Goal: Information Seeking & Learning: Check status

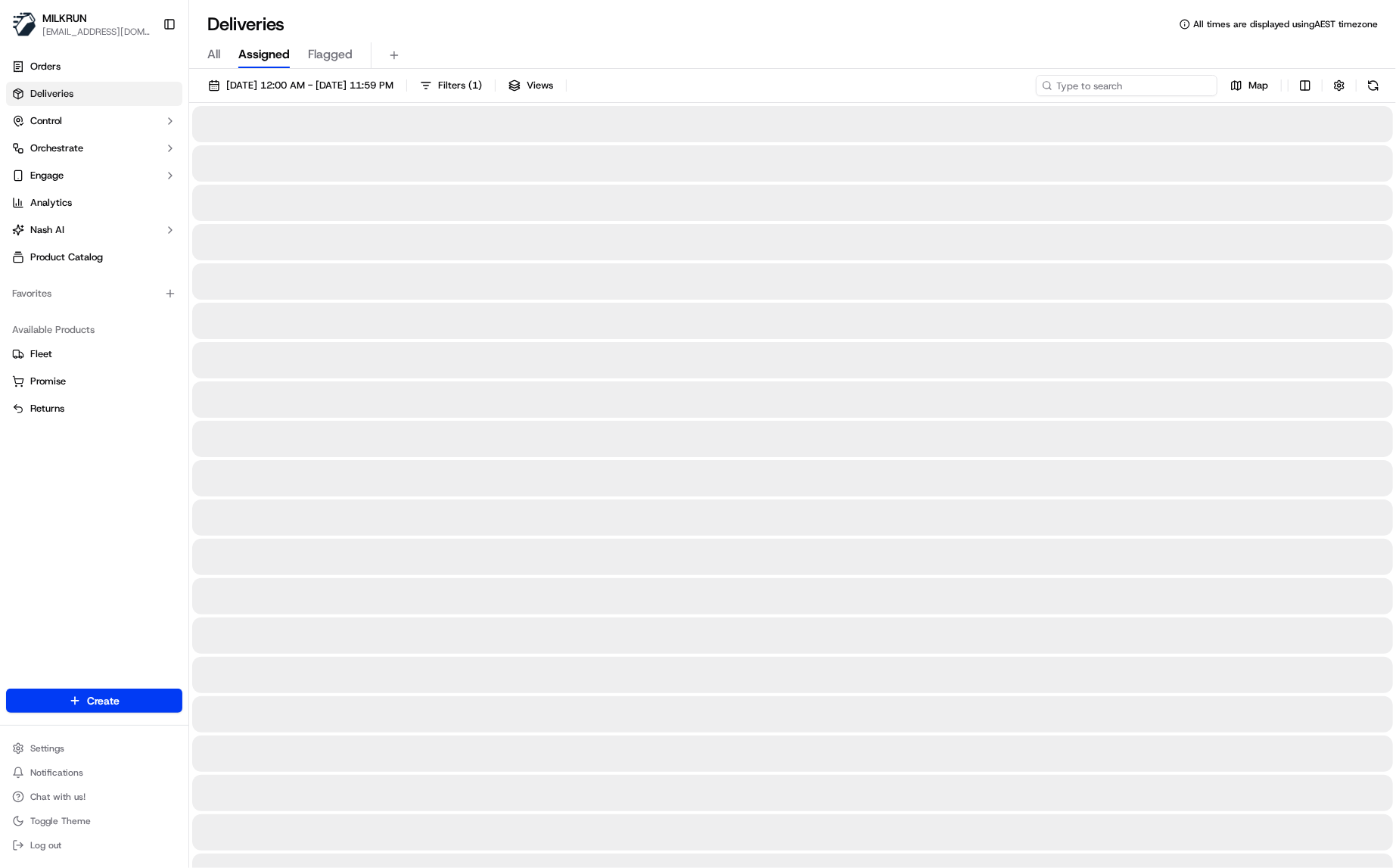
click at [1150, 82] on input at bounding box center [1126, 85] width 181 height 21
paste input "d34b8bc5-58c7-4140-9d35-961632e44e2f"
type input "d34b8bc5-58c7-4140-9d35-961632e44e2f"
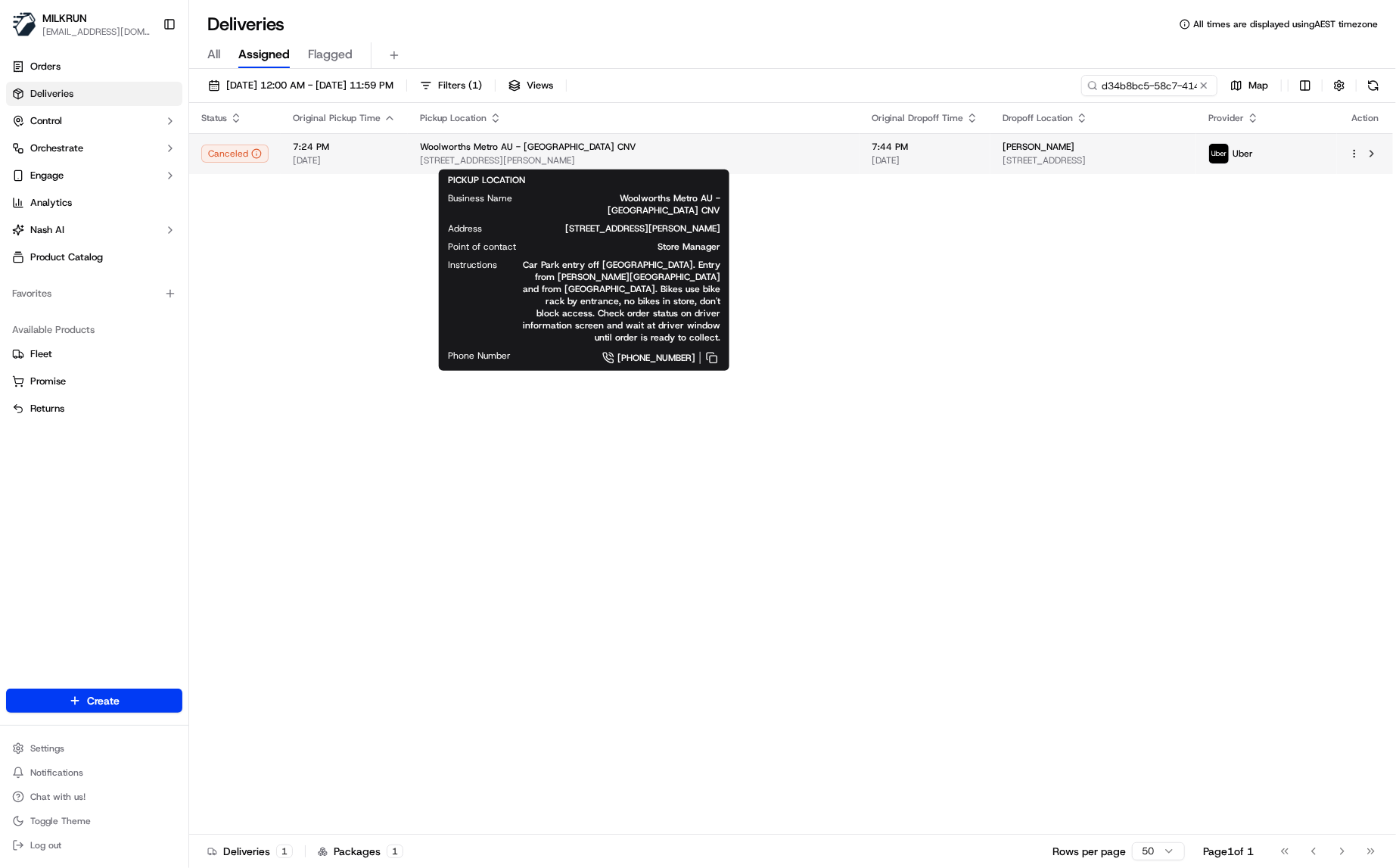
click at [456, 157] on span "180-186 Campbell Parade, Bondi Beach, NSW 2026, AU" at bounding box center [634, 160] width 428 height 12
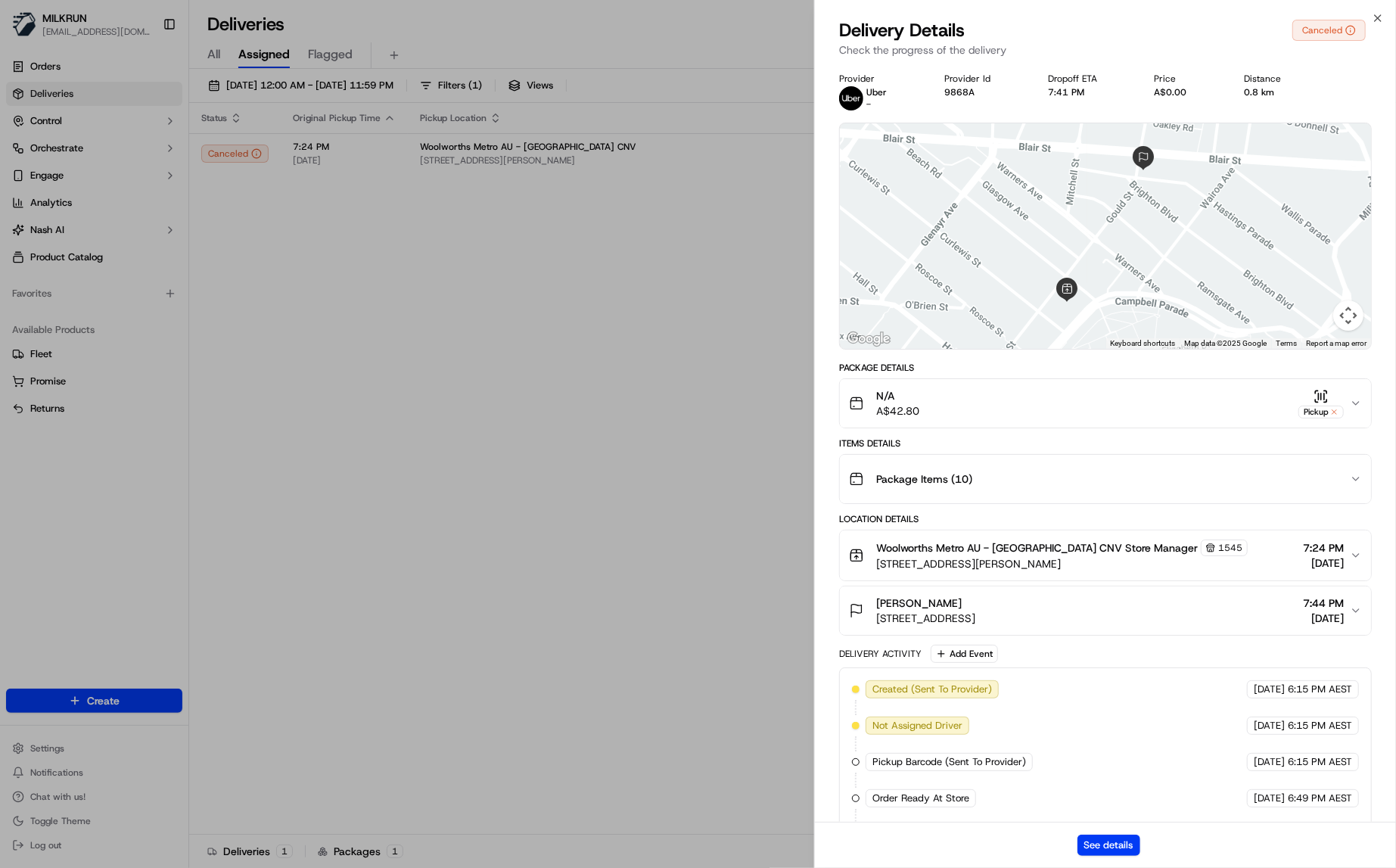
click at [1119, 857] on div "See details" at bounding box center [1105, 845] width 581 height 46
click at [1128, 851] on button "See details" at bounding box center [1109, 845] width 63 height 21
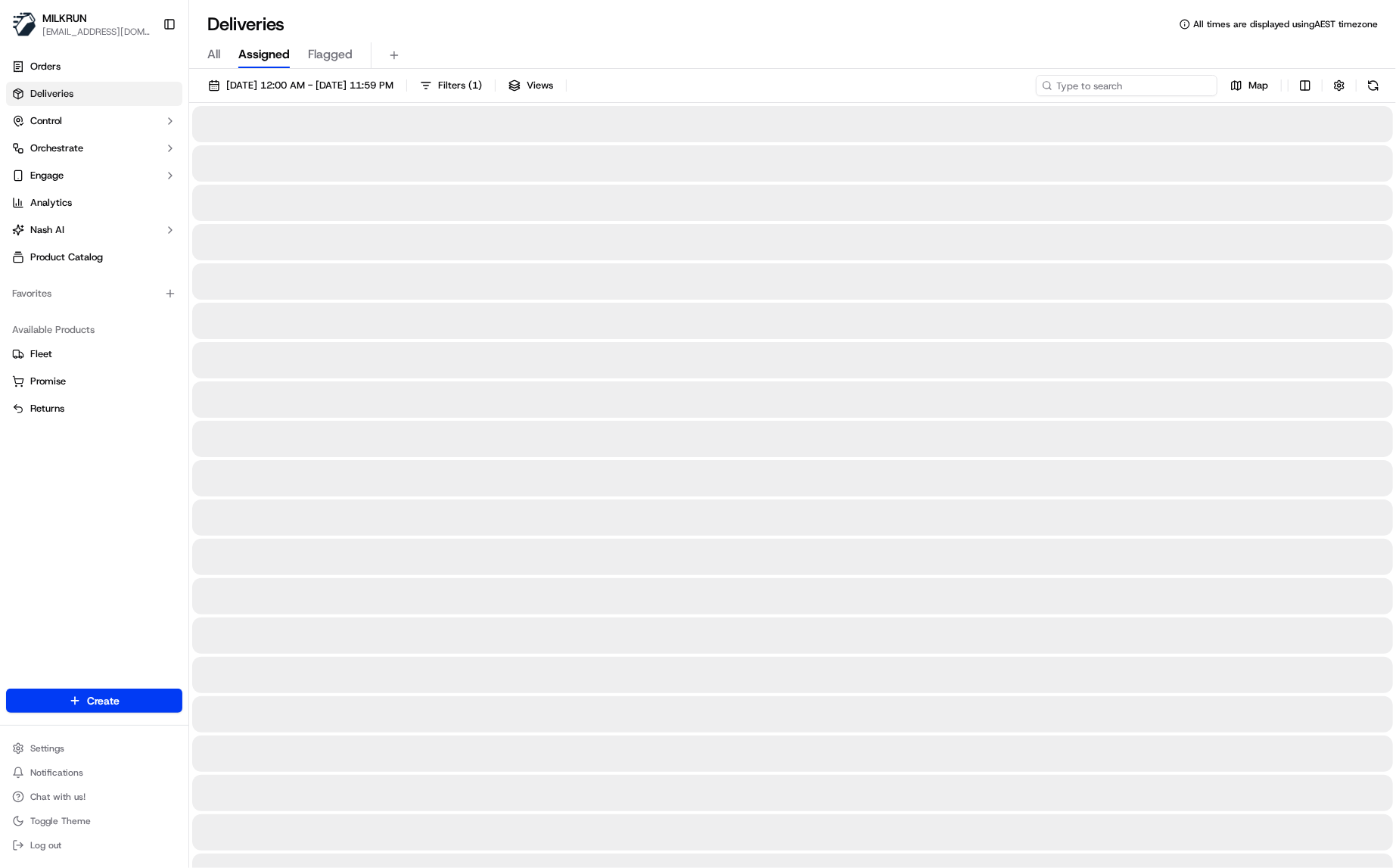
click at [1140, 78] on input at bounding box center [1126, 85] width 181 height 21
paste input "50da2652-3743-488f-aca1-c11a53ccc217"
type input "50da2652-3743-488f-aca1-c11a53ccc217"
click at [213, 57] on span "All" at bounding box center [214, 54] width 13 height 18
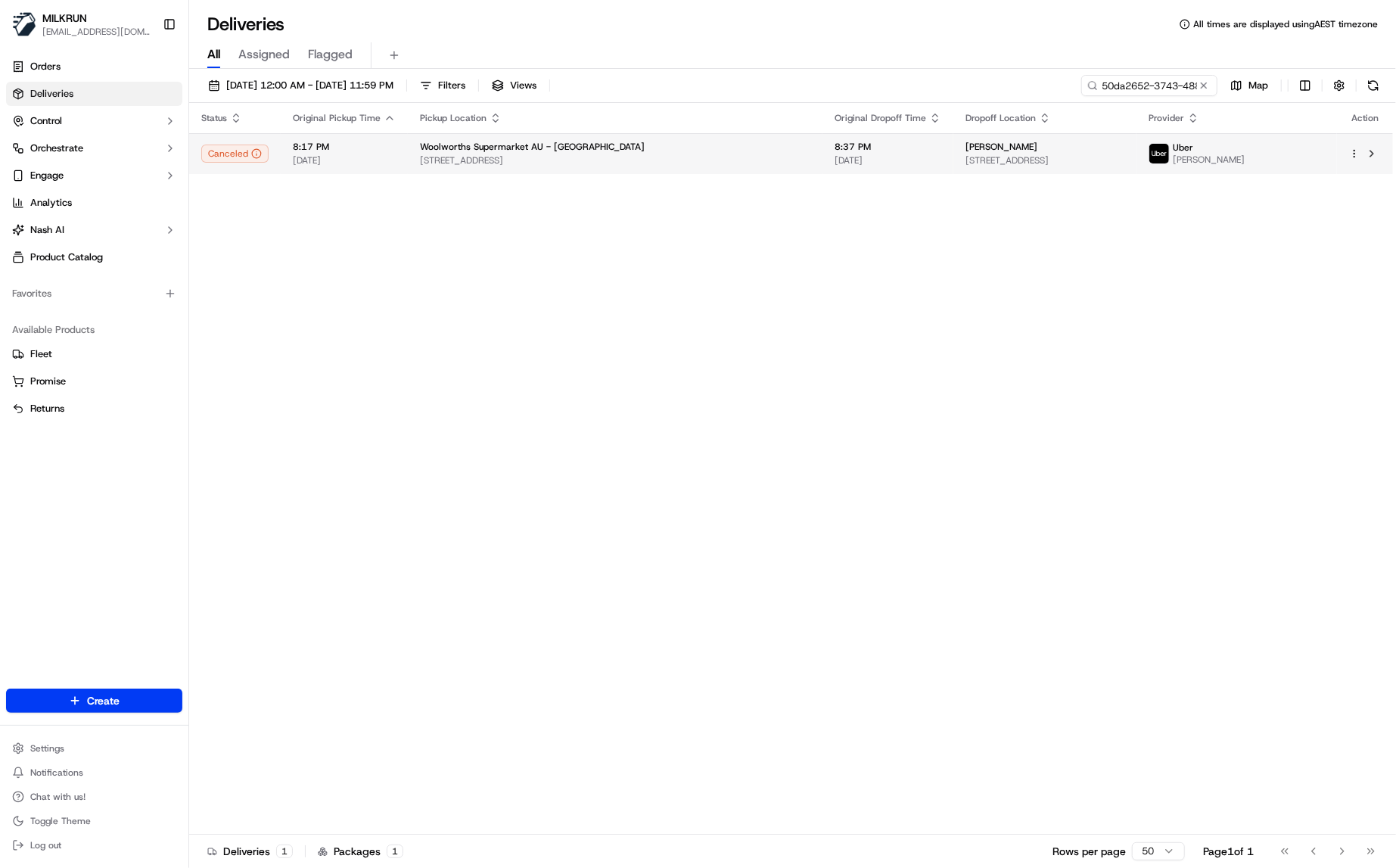
click at [365, 157] on span "[DATE]" at bounding box center [344, 160] width 103 height 12
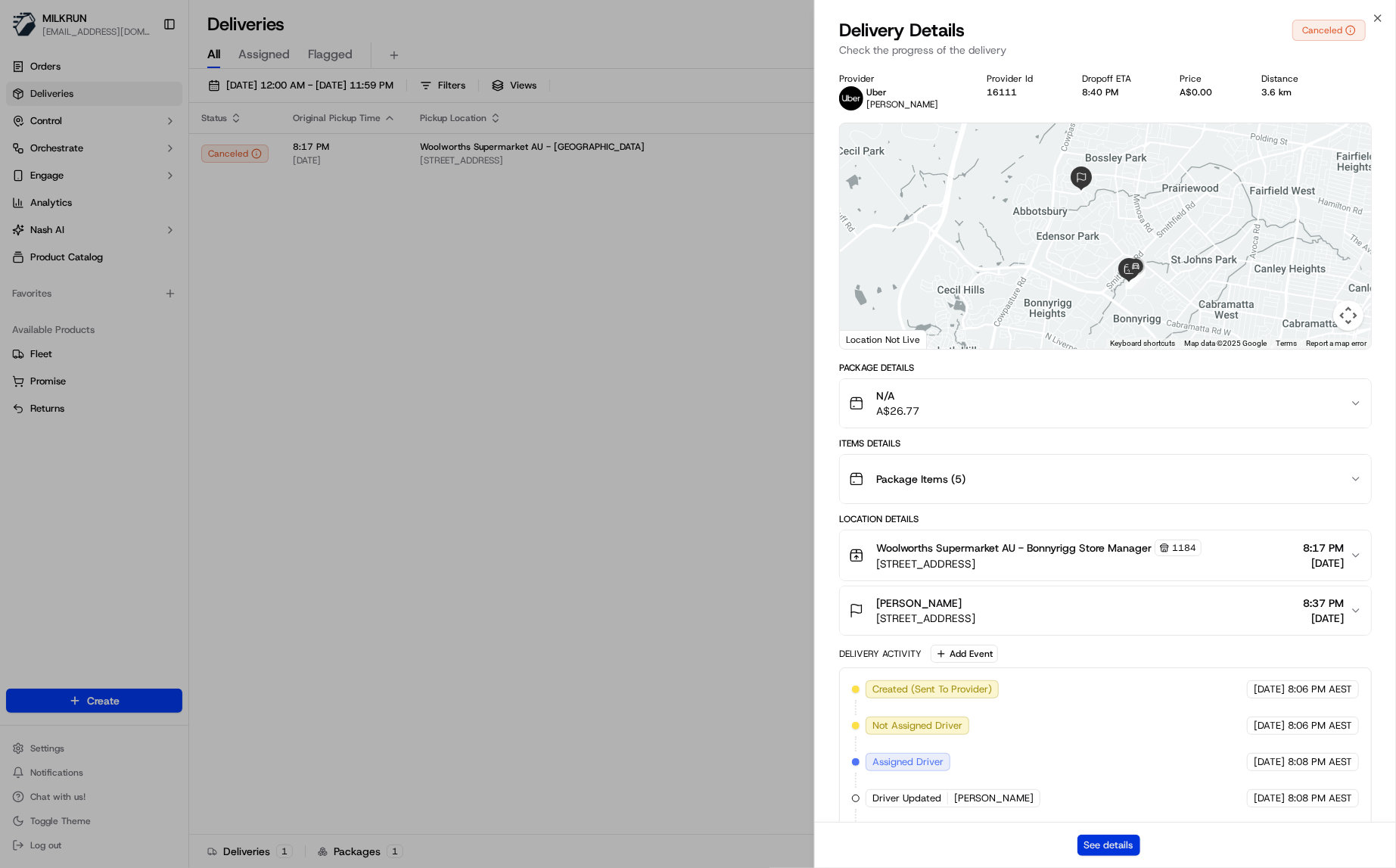
click at [1082, 843] on button "See details" at bounding box center [1109, 845] width 63 height 21
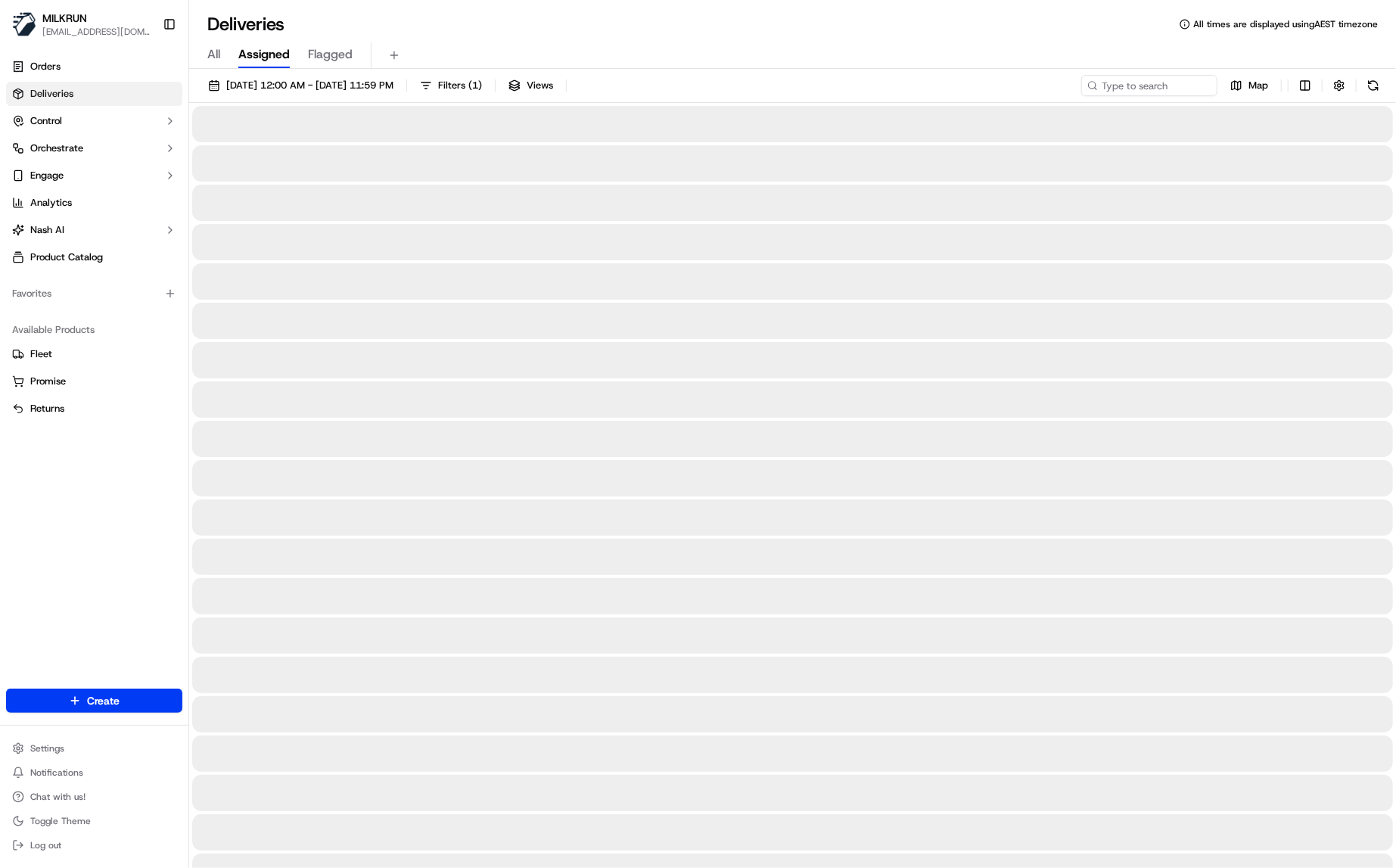
click at [229, 54] on div "All Assigned Flagged" at bounding box center [793, 56] width 1207 height 26
click at [209, 51] on span "All" at bounding box center [214, 54] width 13 height 18
click at [1141, 80] on input at bounding box center [1126, 85] width 181 height 21
paste input "8cb073be-fdb1-459c-82cd-54aed5748a4a"
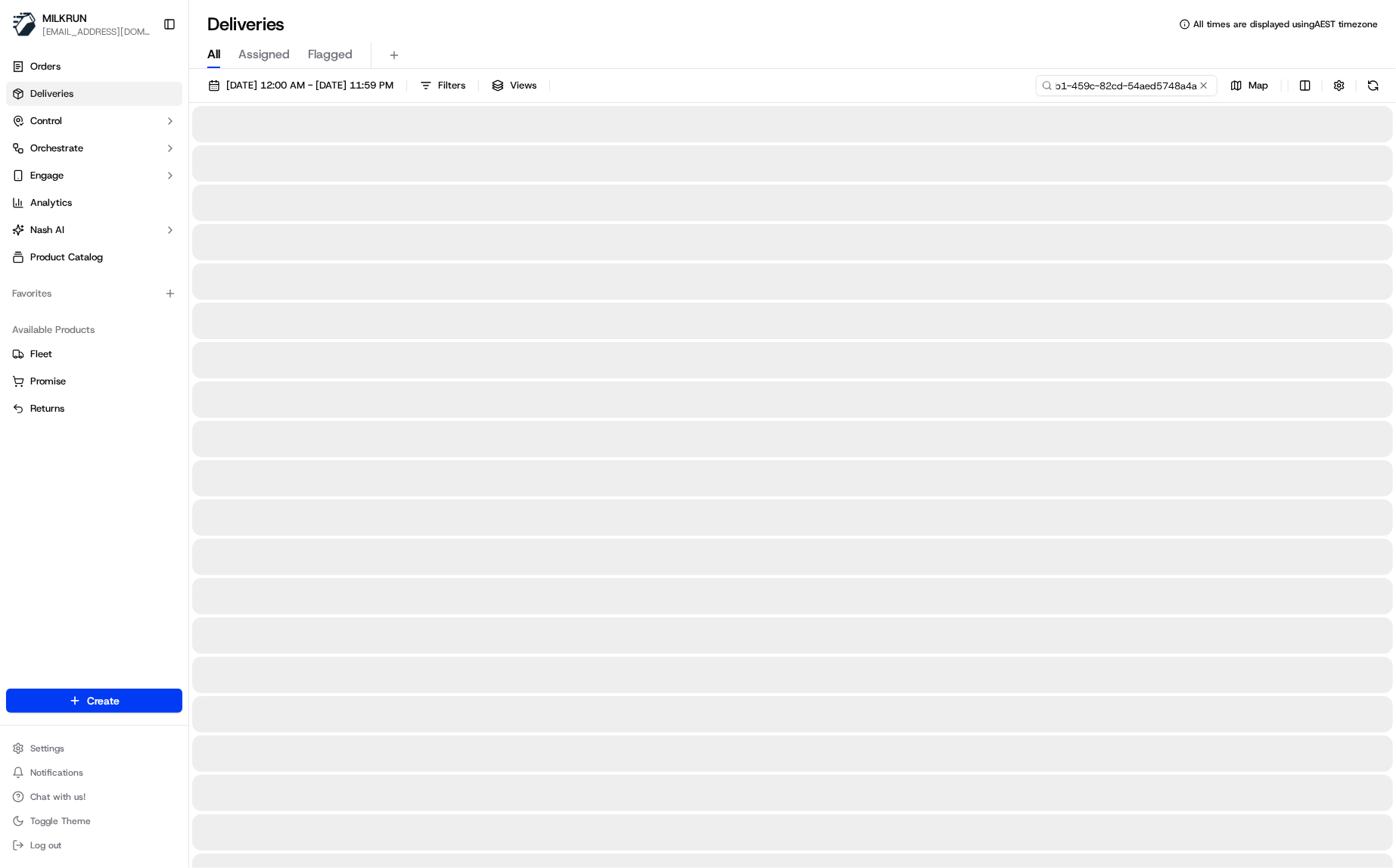
type input "8cb073be-fdb1-459c-82cd-54aed5748a4a"
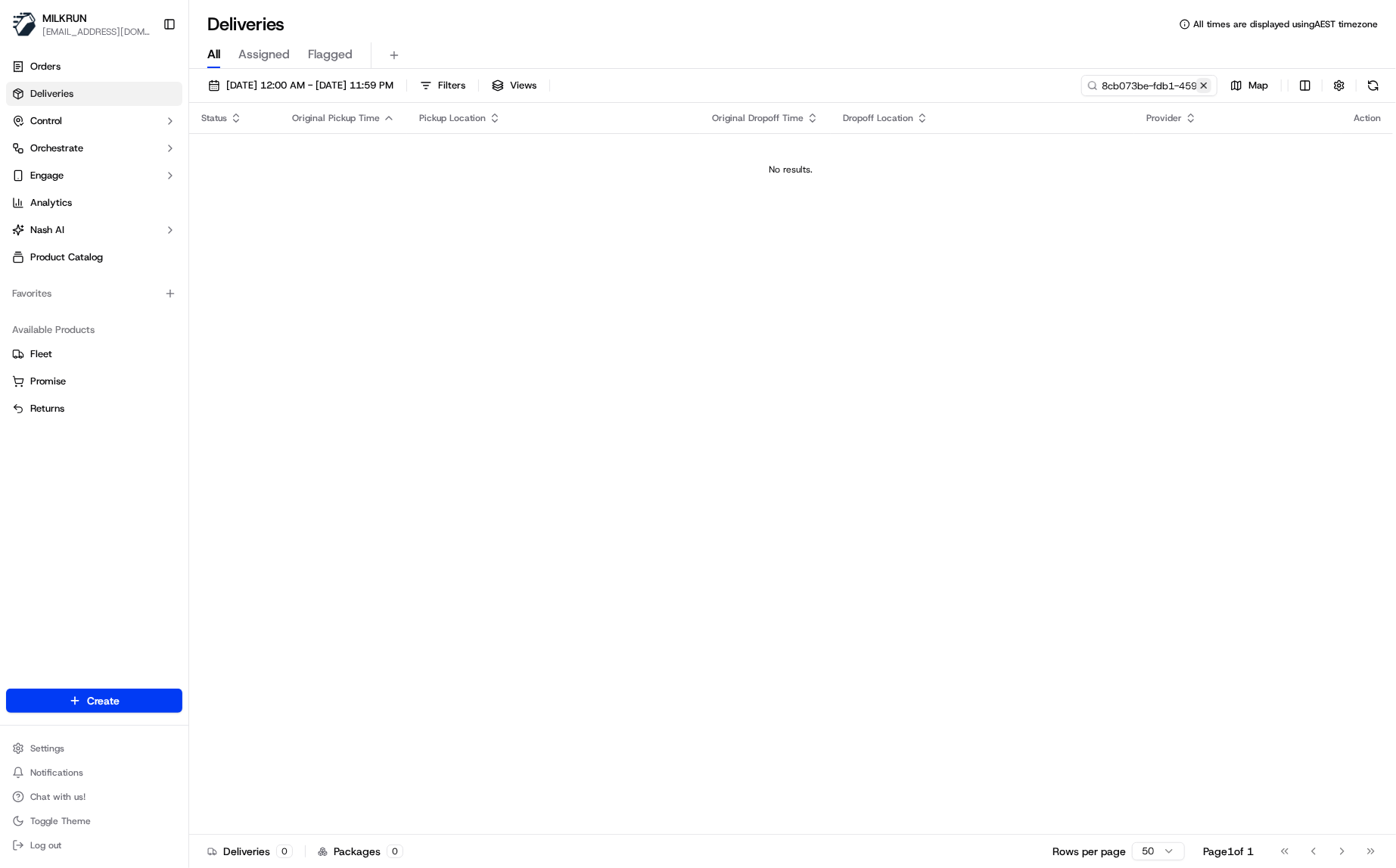
click at [1204, 80] on button at bounding box center [1204, 86] width 15 height 15
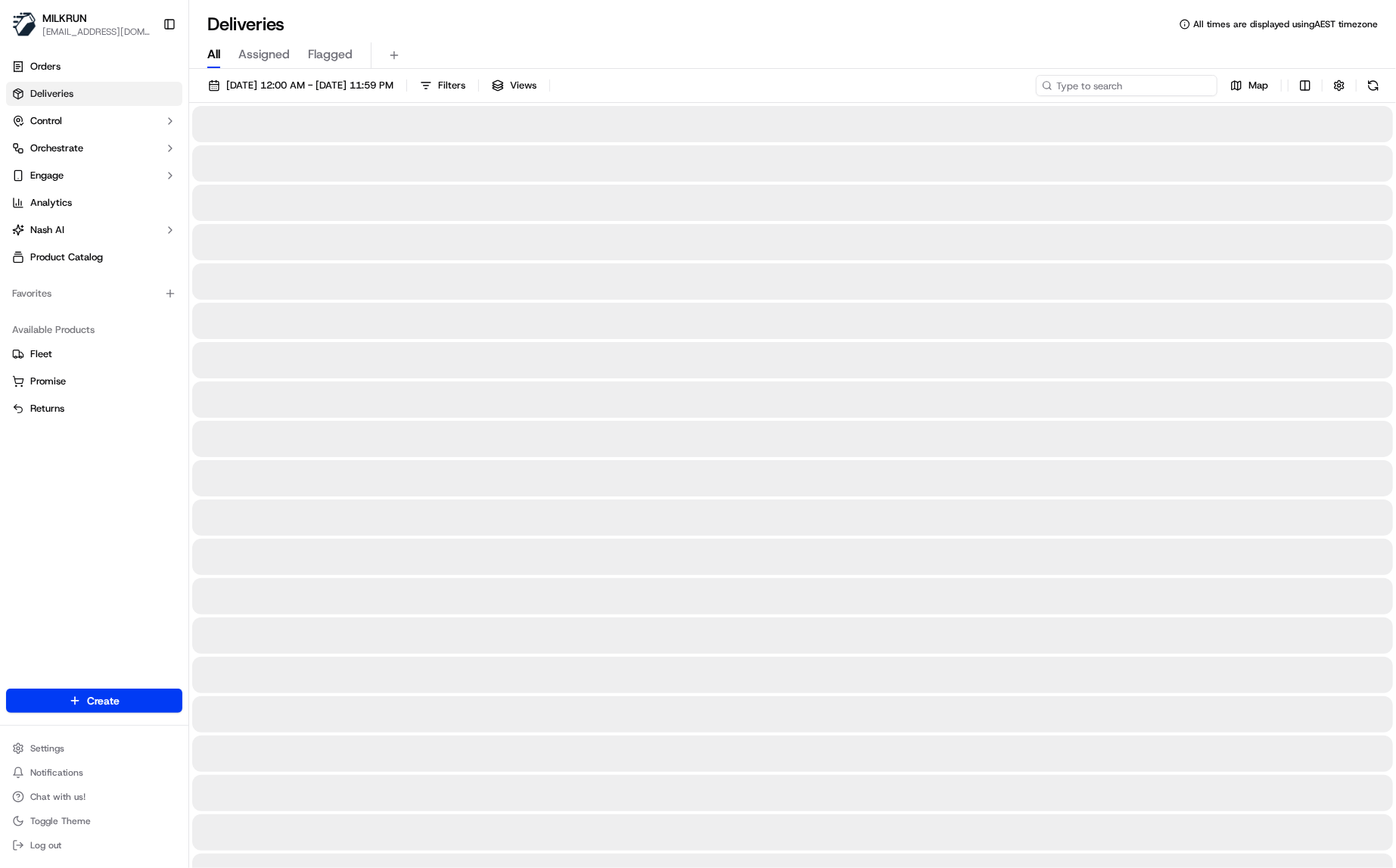
click at [1124, 83] on input at bounding box center [1126, 85] width 181 height 21
paste input "c9570eac-f4e5-49cd-96e6-dcd182cf39d0"
type input "c9570eac-f4e5-49cd-96e6-dcd182cf39d0"
click at [256, 96] on div "22/09/2025 12:00 AM - 22/09/2025 11:59 PM Filters Views c9570eac-f4e5-49cd-96e6…" at bounding box center [793, 89] width 1207 height 28
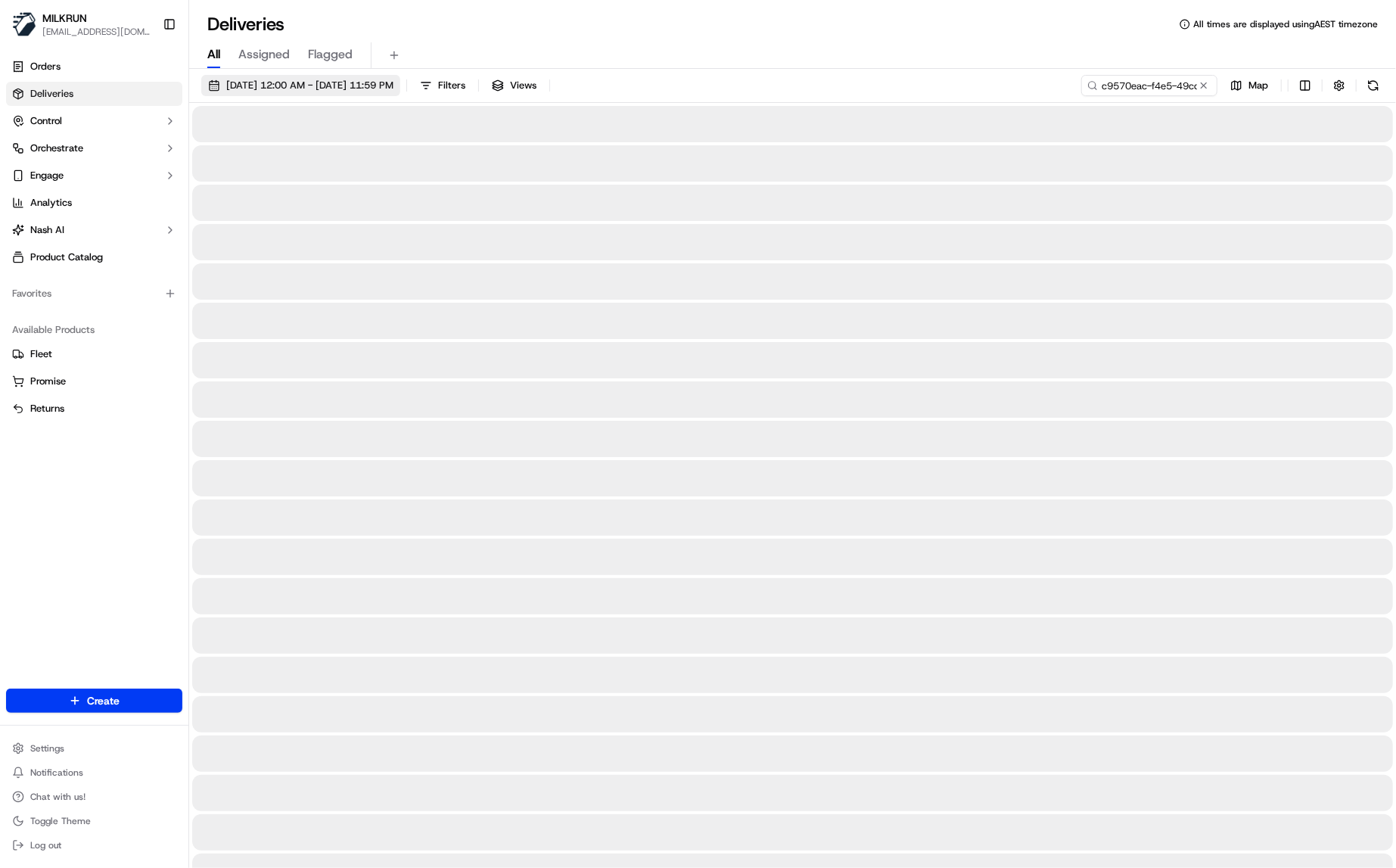
click at [259, 82] on span "22/09/2025 12:00 AM - 22/09/2025 11:59 PM" at bounding box center [310, 86] width 167 height 14
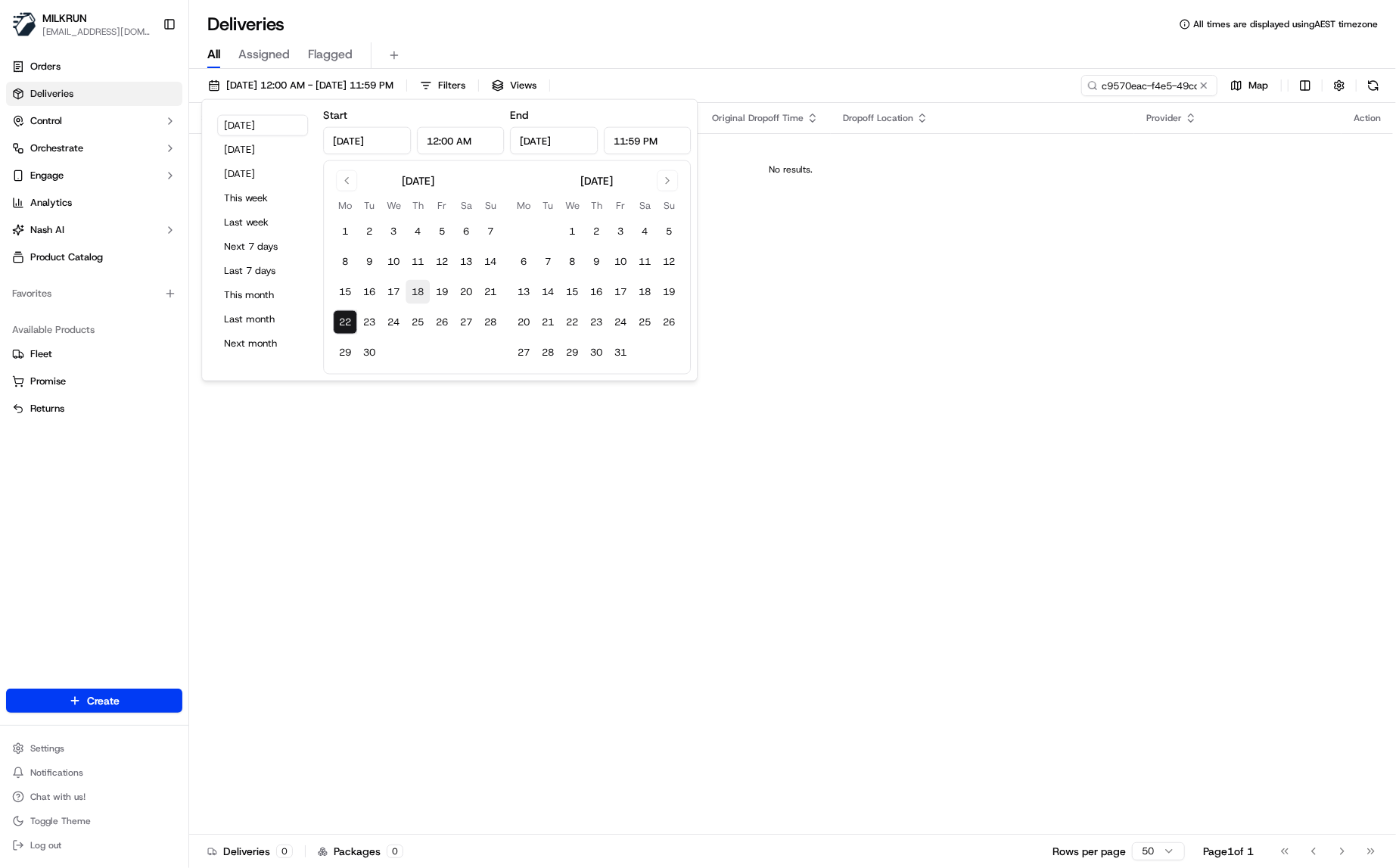
click at [412, 286] on button "18" at bounding box center [418, 291] width 24 height 24
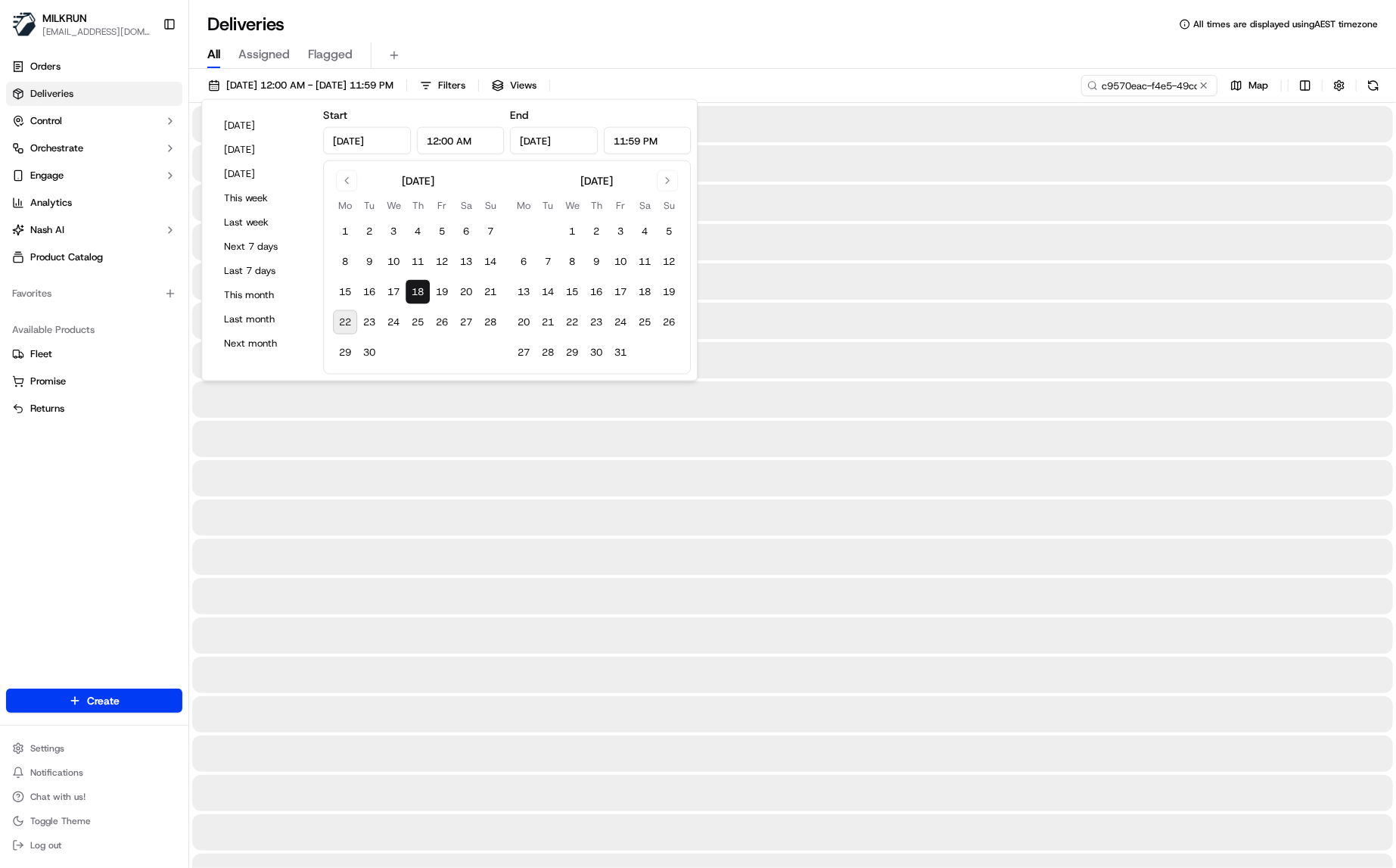
type input "Sep 18, 2025"
click at [412, 286] on button "18" at bounding box center [418, 291] width 24 height 24
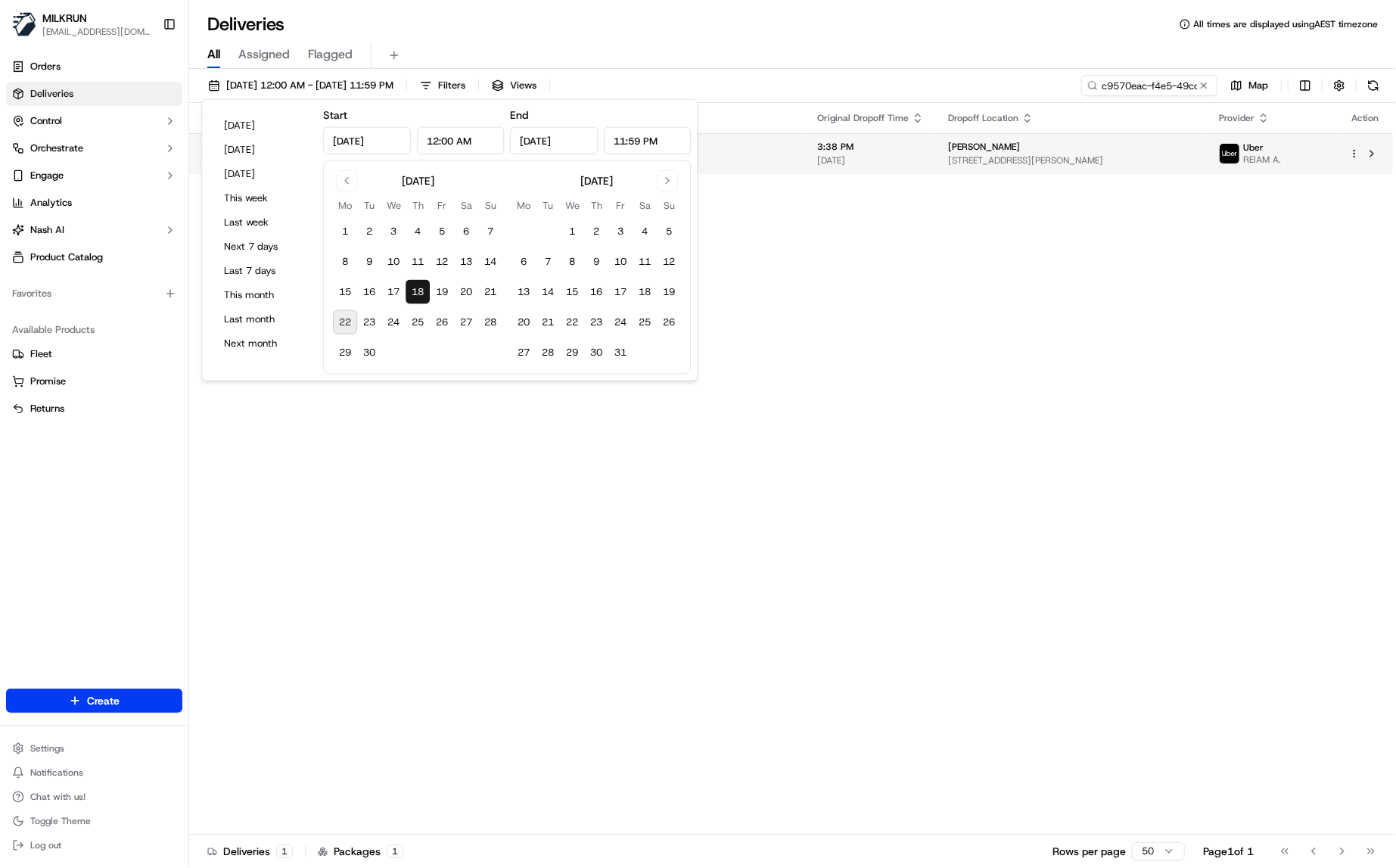
click at [948, 164] on span "31 Tathira Cres, Merrylands West, NSW 2160, AU" at bounding box center [1071, 160] width 246 height 12
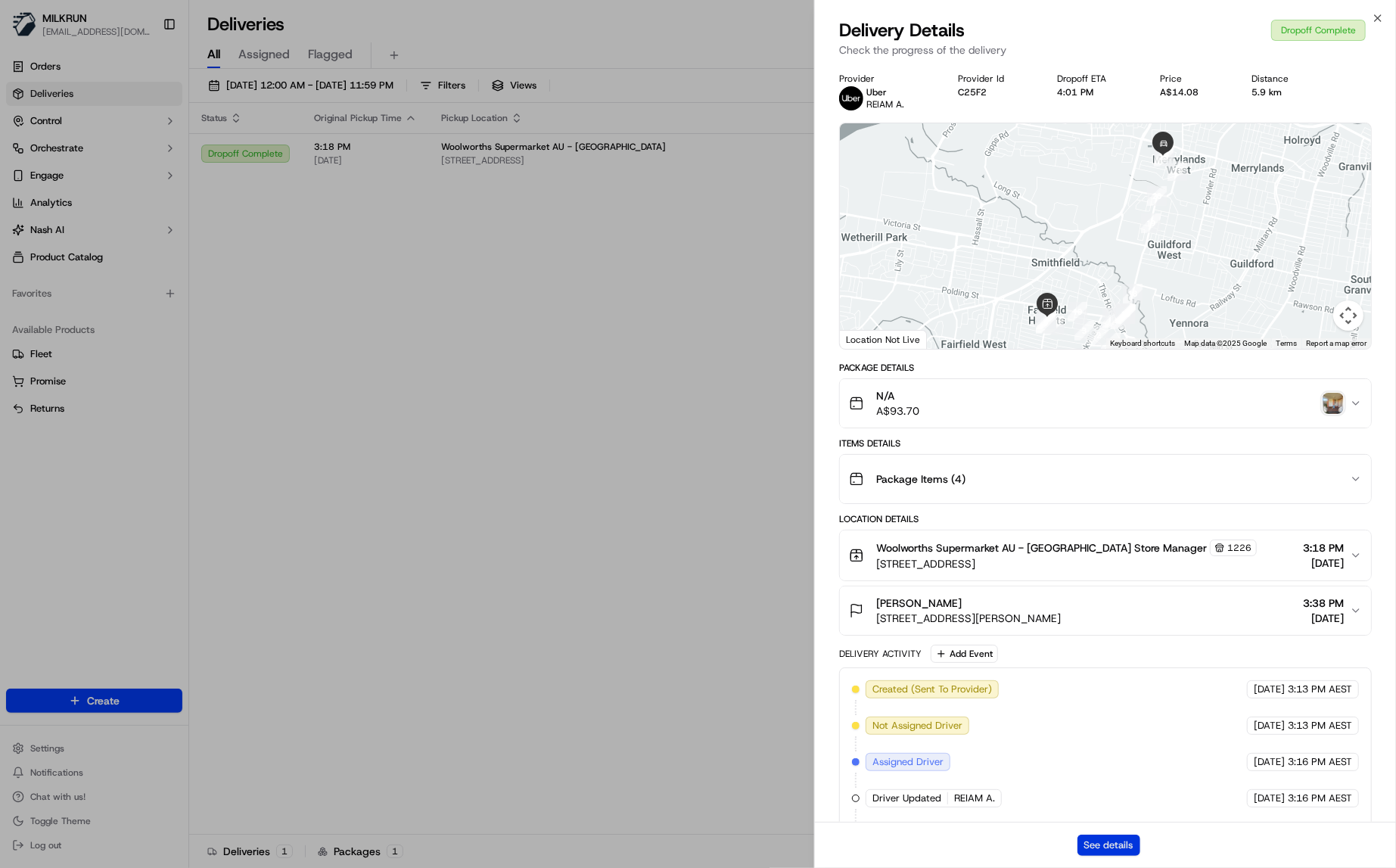
click at [1102, 835] on button "See details" at bounding box center [1109, 845] width 63 height 21
